Goal: Task Accomplishment & Management: Complete application form

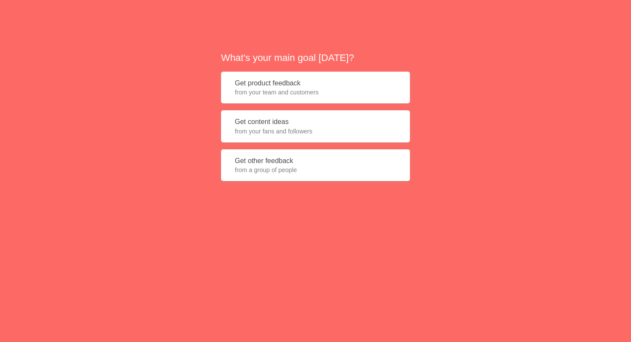
click at [286, 88] on span "from your team and customers" at bounding box center [315, 92] width 161 height 9
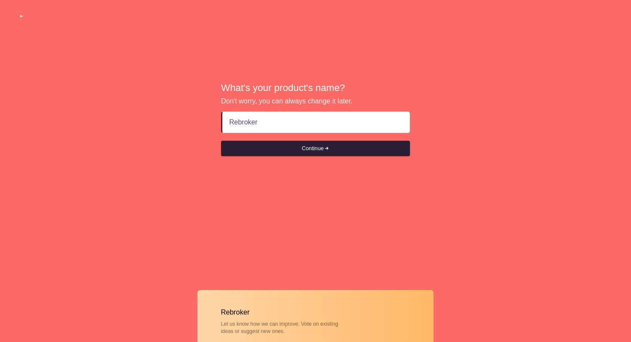
click at [299, 156] on div "Continue" at bounding box center [315, 148] width 189 height 15
click at [316, 151] on button "Continue" at bounding box center [315, 148] width 189 height 15
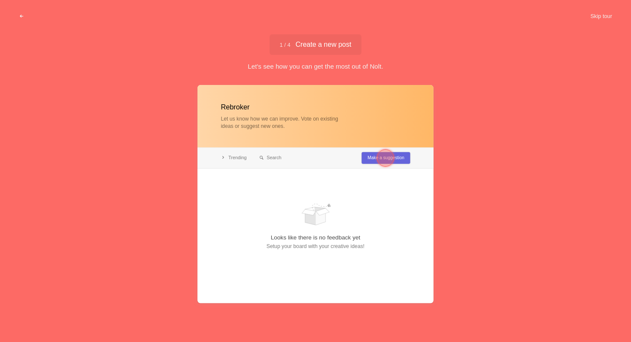
type input "Rebroker"
click at [390, 158] on div at bounding box center [385, 157] width 17 height 17
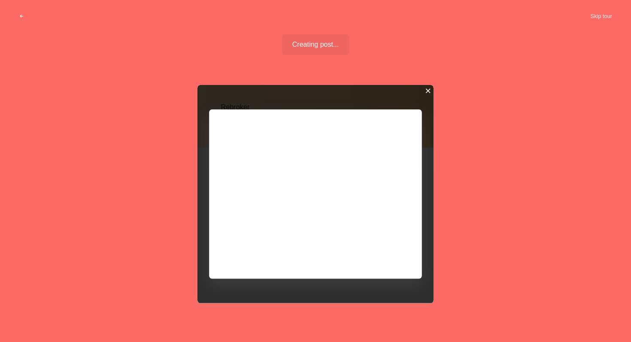
click at [429, 89] on div at bounding box center [428, 91] width 6 height 6
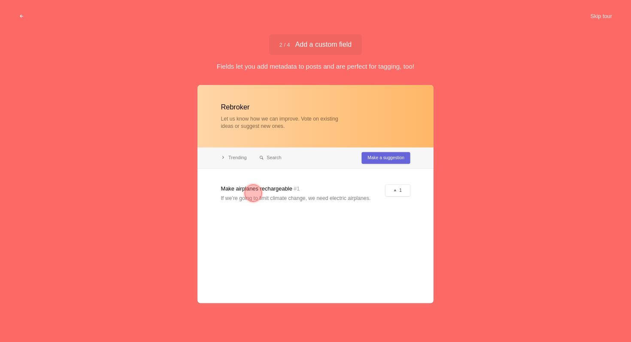
click at [255, 196] on div at bounding box center [253, 193] width 17 height 17
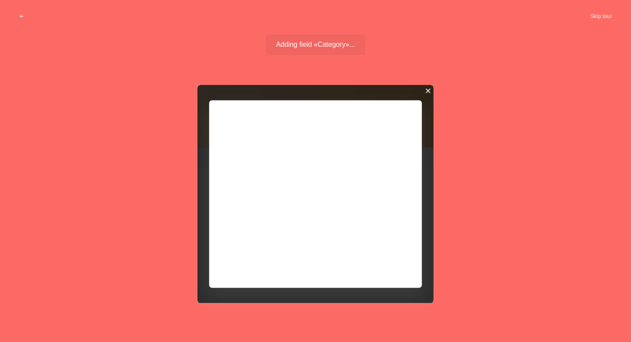
click at [427, 91] on div at bounding box center [428, 91] width 6 height 6
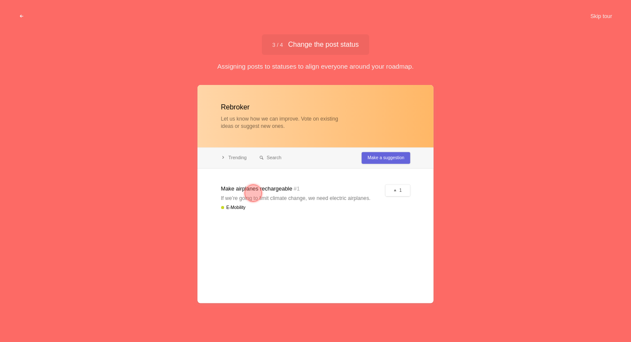
click at [371, 204] on div at bounding box center [316, 194] width 236 height 218
click at [606, 16] on button "Skip tour" at bounding box center [601, 16] width 43 height 15
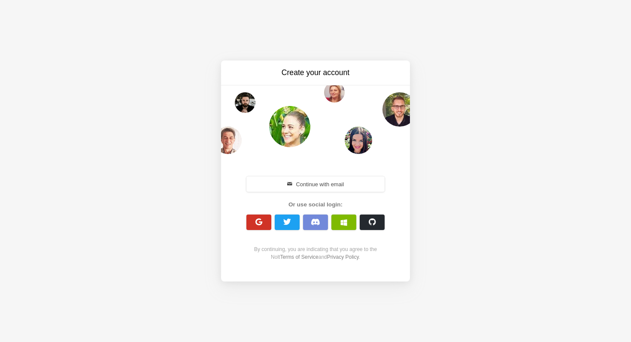
click at [262, 223] on span "button" at bounding box center [259, 222] width 8 height 8
